Goal: Communication & Community: Answer question/provide support

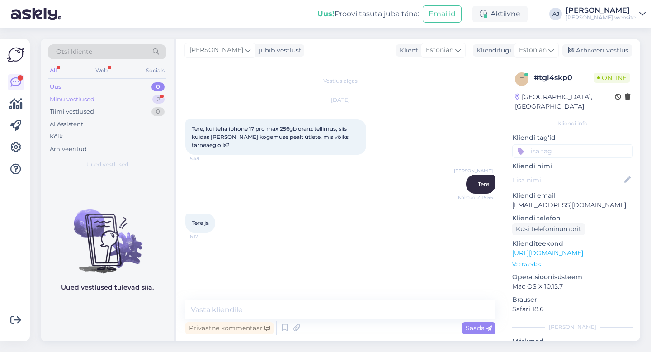
click at [79, 95] on div "Minu vestlused" at bounding box center [72, 99] width 45 height 9
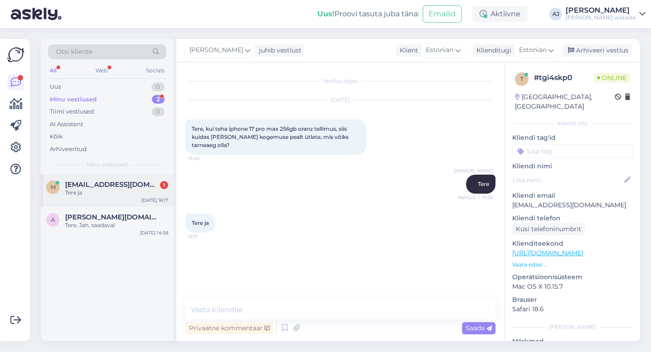
click at [84, 187] on span "[EMAIL_ADDRESS][DOMAIN_NAME]" at bounding box center [112, 184] width 94 height 8
click at [86, 220] on span "[PERSON_NAME][DOMAIN_NAME][EMAIL_ADDRESS][DOMAIN_NAME]" at bounding box center [112, 217] width 94 height 8
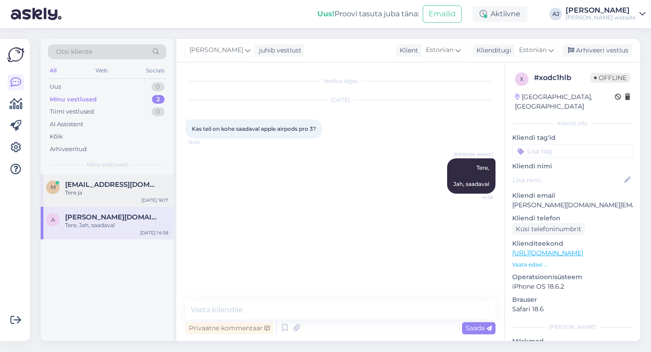
click at [86, 193] on div "Tere ja" at bounding box center [116, 193] width 103 height 8
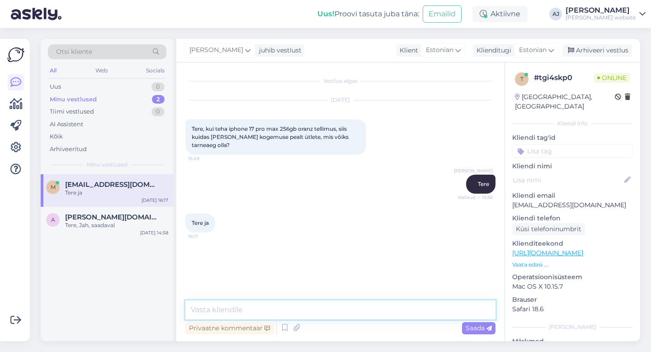
click at [209, 311] on textarea at bounding box center [340, 309] width 310 height 19
type textarea "Nädala jooksul peab ikka saama kätte"
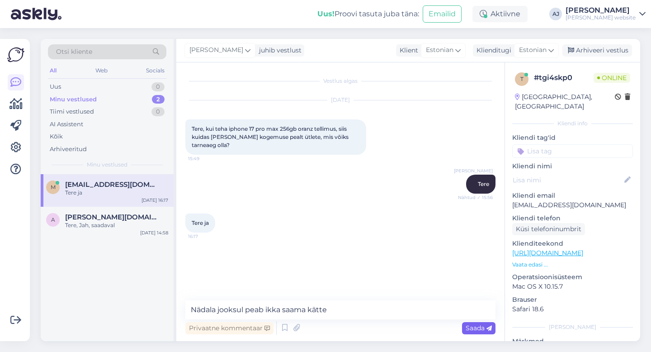
click at [472, 326] on span "Saada" at bounding box center [479, 328] width 26 height 8
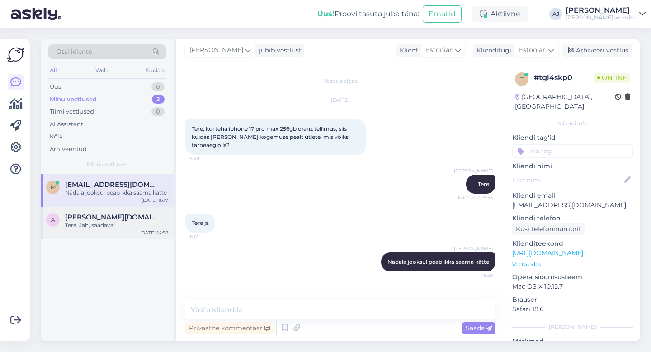
click at [94, 218] on span "[PERSON_NAME][DOMAIN_NAME][EMAIL_ADDRESS][DOMAIN_NAME]" at bounding box center [112, 217] width 94 height 8
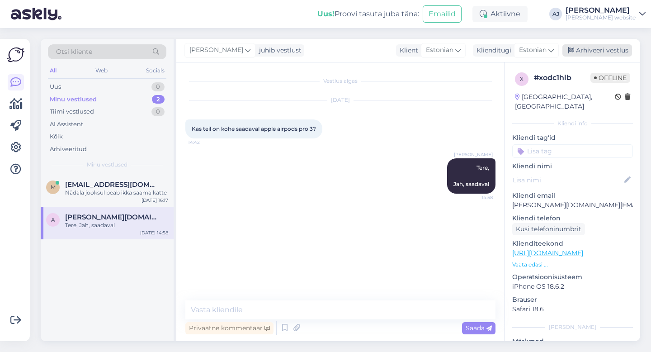
click at [593, 51] on div "Arhiveeri vestlus" at bounding box center [597, 50] width 70 height 12
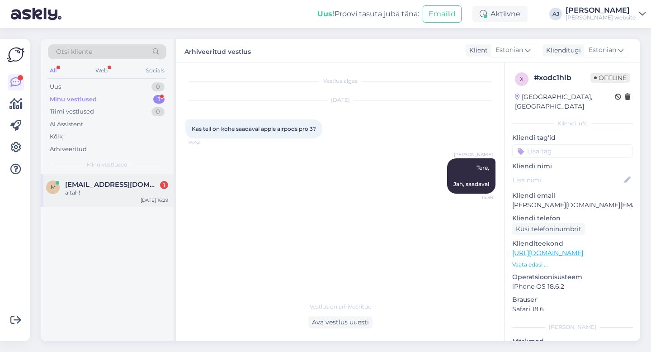
click at [99, 189] on div "aitäh!" at bounding box center [116, 193] width 103 height 8
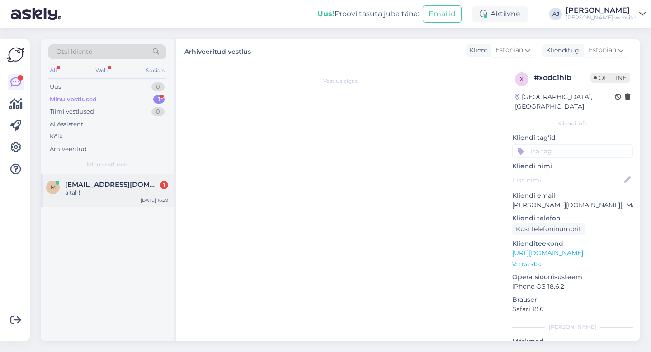
scroll to position [20, 0]
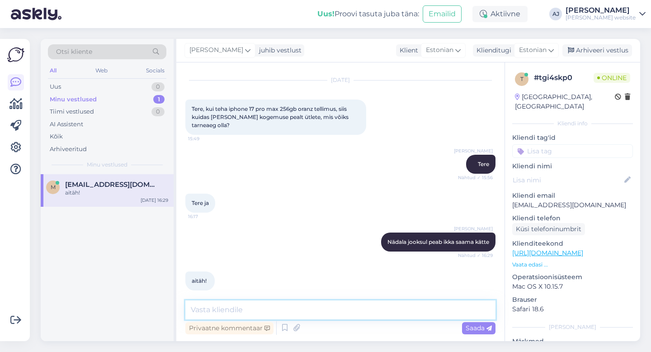
click at [237, 312] on textarea at bounding box center [340, 309] width 310 height 19
type textarea "Palun"
drag, startPoint x: 476, startPoint y: 330, endPoint x: 326, endPoint y: 306, distance: 150.9
click at [476, 330] on span "Saada" at bounding box center [479, 328] width 26 height 8
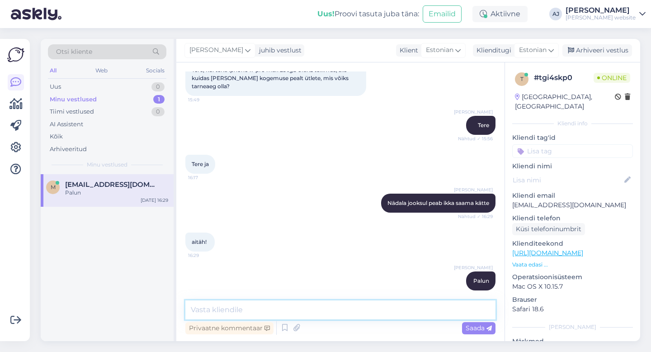
click at [203, 314] on textarea at bounding box center [340, 309] width 310 height 19
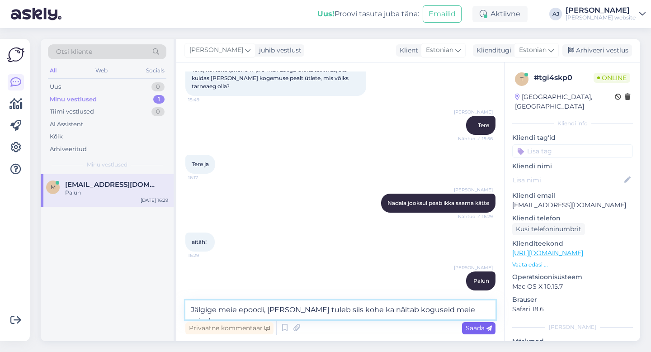
type textarea "Jälgige meie epoodi, [PERSON_NAME] tuleb siis kohe ka näitab koguseid meie esin…"
click at [466, 324] on span "Saada" at bounding box center [479, 328] width 26 height 8
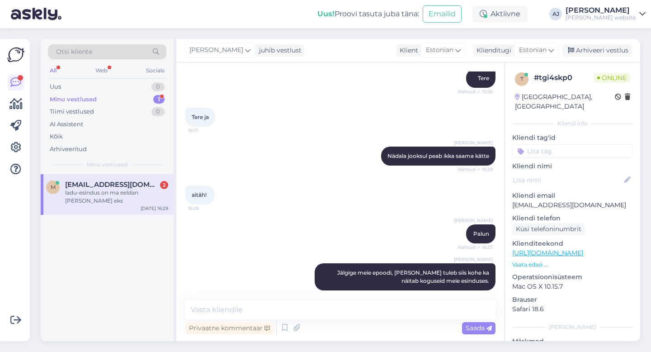
scroll to position [184, 0]
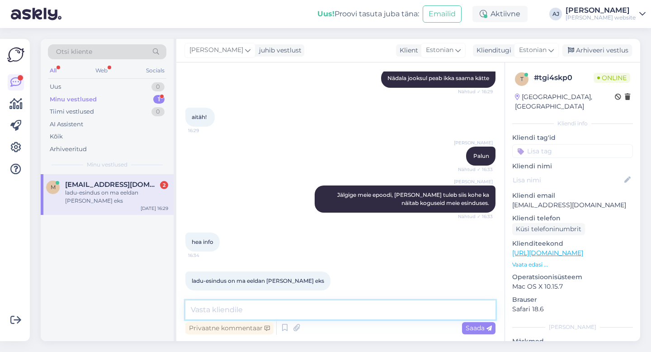
click at [207, 306] on textarea at bounding box center [340, 309] width 310 height 19
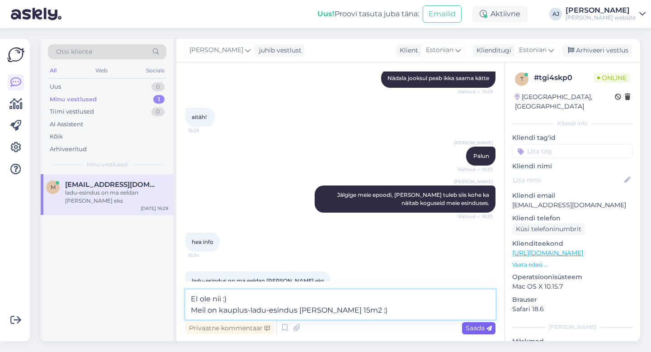
type textarea "EI ole nii :) Meil on kauplus-ladu-esindus [PERSON_NAME] 15m2 :)"
click at [478, 330] on span "Saada" at bounding box center [479, 328] width 26 height 8
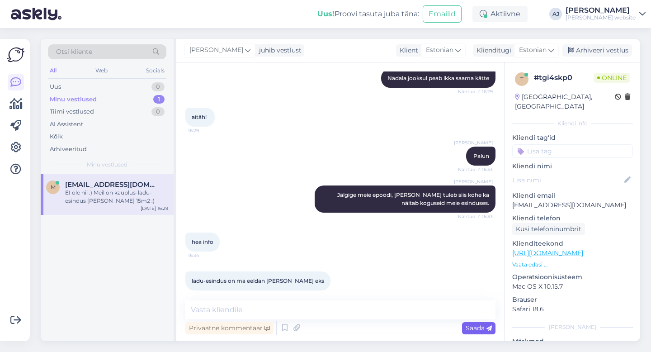
scroll to position [231, 0]
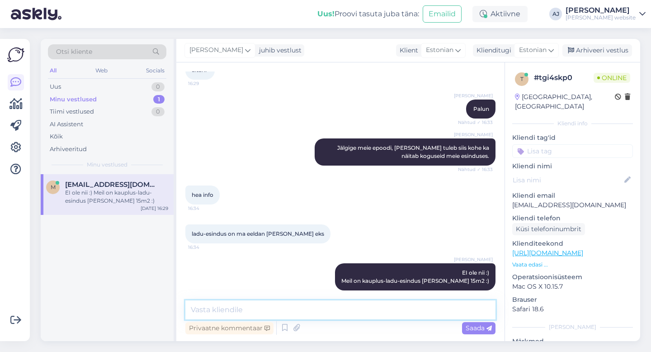
click at [212, 306] on textarea at bounding box center [340, 309] width 310 height 19
type textarea "Meie õhku ei müü nagu suured e-poed"
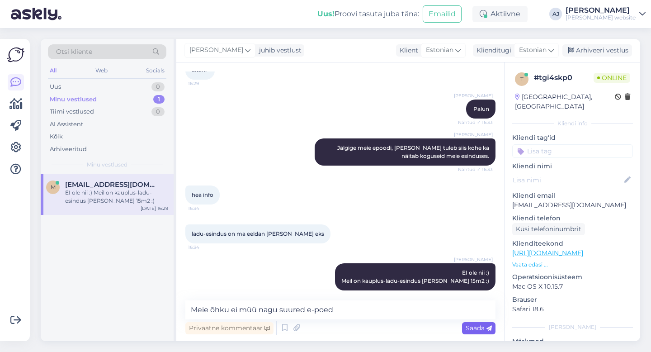
click at [478, 327] on span "Saada" at bounding box center [479, 328] width 26 height 8
